Goal: Task Accomplishment & Management: Complete application form

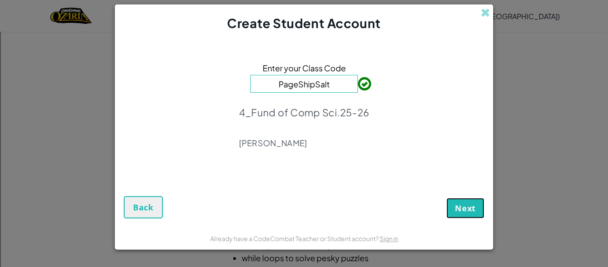
drag, startPoint x: 456, startPoint y: 203, endPoint x: 480, endPoint y: 205, distance: 24.5
click at [480, 205] on button "Next" at bounding box center [465, 208] width 38 height 20
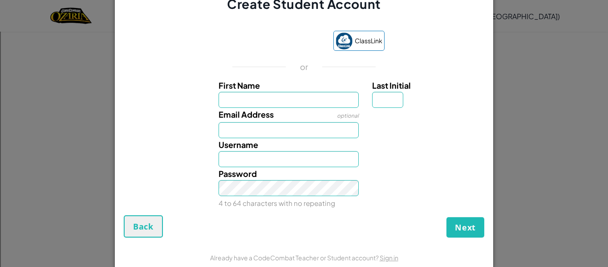
click at [273, 54] on div "ClassLink or First Name Last Initial Email Address optional Username Password 4…" at bounding box center [304, 118] width 360 height 193
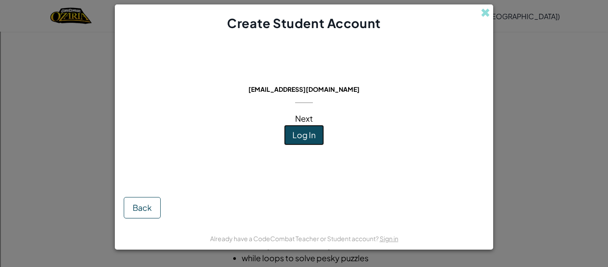
click at [303, 137] on span "Log In" at bounding box center [303, 134] width 23 height 10
